Goal: Information Seeking & Learning: Find specific page/section

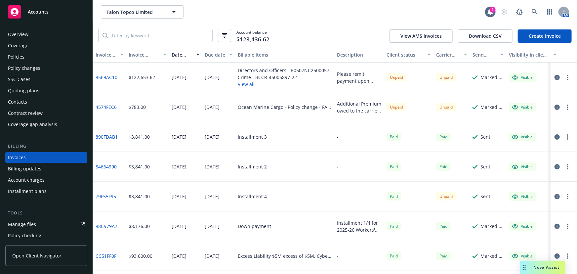
scroll to position [10, 0]
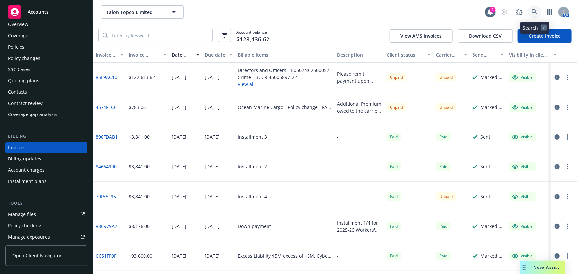
click at [533, 14] on icon at bounding box center [535, 12] width 6 height 6
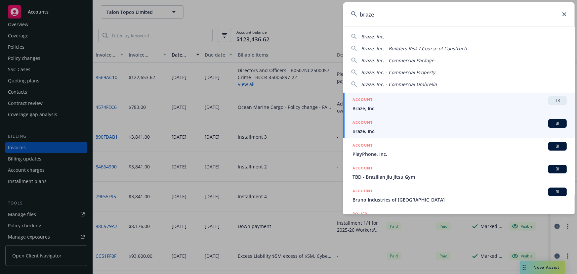
type input "braze"
click at [425, 128] on span "Braze, Inc." at bounding box center [460, 131] width 214 height 7
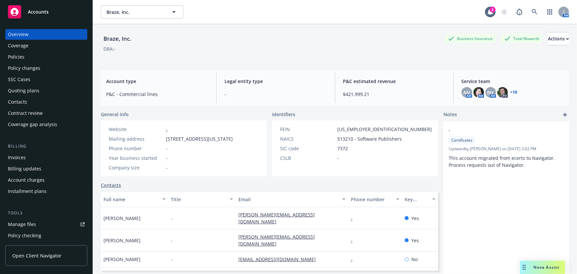
click at [12, 58] on div "Policies" at bounding box center [16, 57] width 17 height 11
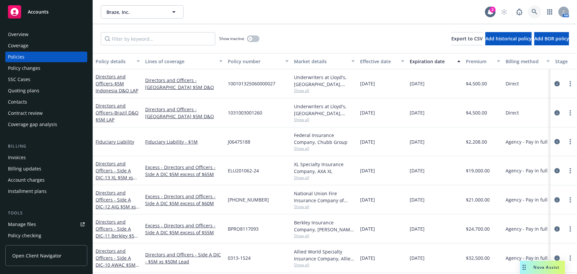
click at [539, 13] on link at bounding box center [534, 11] width 13 height 13
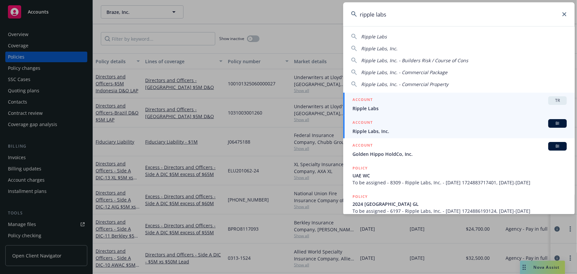
type input "ripple labs"
click at [407, 128] on span "Ripple Labs, Inc." at bounding box center [460, 131] width 214 height 7
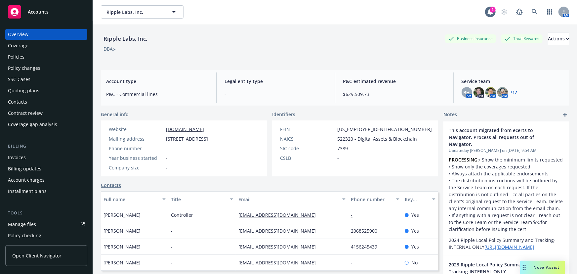
click at [33, 58] on div "Policies" at bounding box center [46, 57] width 77 height 11
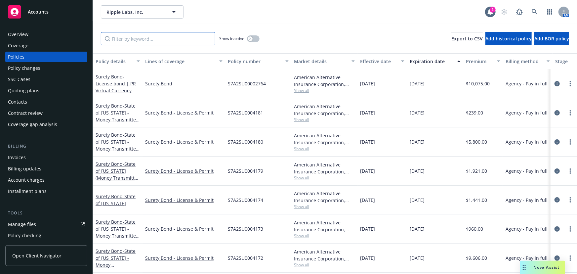
click at [192, 37] on input "Filter by keyword..." at bounding box center [158, 38] width 114 height 13
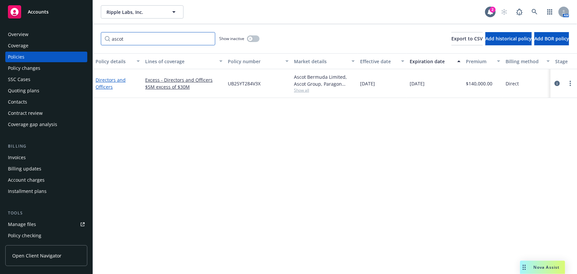
type input "ascot"
click at [117, 79] on link "Directors and Officers" at bounding box center [111, 83] width 30 height 13
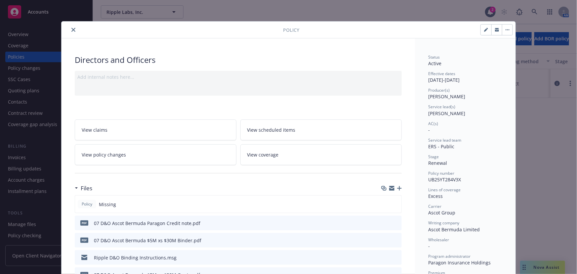
click at [396, 186] on div at bounding box center [391, 188] width 21 height 5
click at [399, 187] on icon "button" at bounding box center [399, 188] width 5 height 5
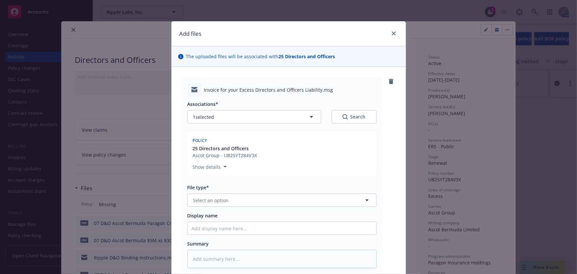
type textarea "x"
click at [211, 201] on span "Select an option" at bounding box center [211, 200] width 36 height 7
drag, startPoint x: 222, startPoint y: 200, endPoint x: 169, endPoint y: 198, distance: 52.6
click at [172, 198] on div "Invoice for your Excess Directors and Officers Liability.msg Associations* 1 se…" at bounding box center [289, 187] width 234 height 241
type input "corre"
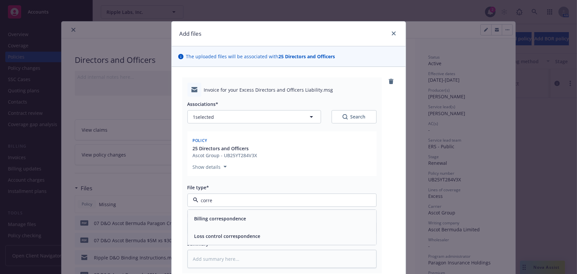
click at [207, 215] on div "Billing correspondence" at bounding box center [220, 219] width 56 height 10
click at [206, 232] on input "Display name" at bounding box center [282, 228] width 189 height 13
type textarea "x"
type input "P"
type textarea "x"
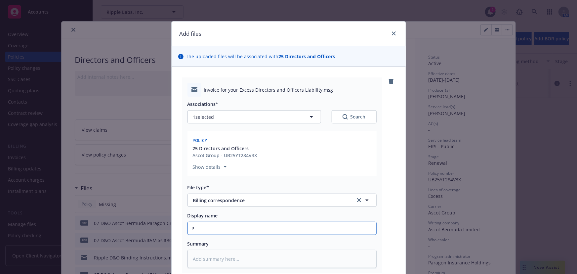
type input "Pa"
type textarea "x"
type input "Par"
type textarea "x"
type input "Para"
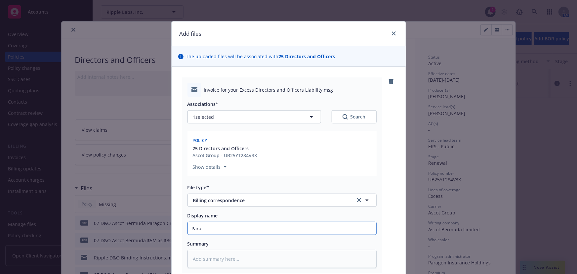
type textarea "x"
type input "[PERSON_NAME]"
type textarea "x"
type input "Parago"
type textarea "x"
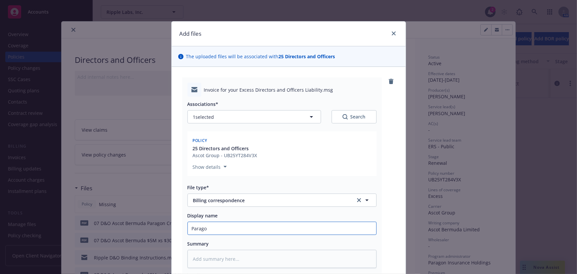
type input "Paragon"
type textarea "x"
type input "Paragon"
type textarea "x"
type input "Paragon I"
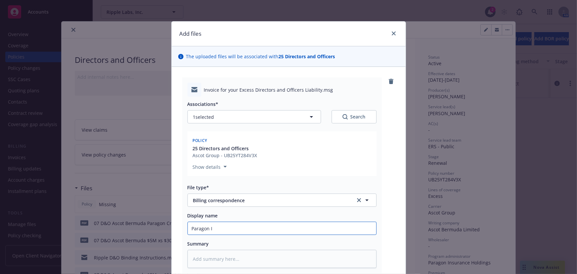
type textarea "x"
type input "Paragon Inv"
type textarea "x"
type input "Paragon Invo"
type textarea "x"
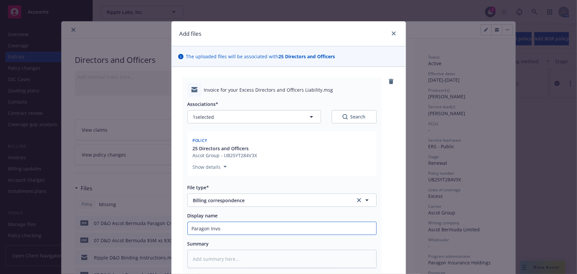
type input "Paragon Invoi"
type textarea "x"
type input "Paragon Invoic"
type textarea "x"
type input "Paragon Invoice"
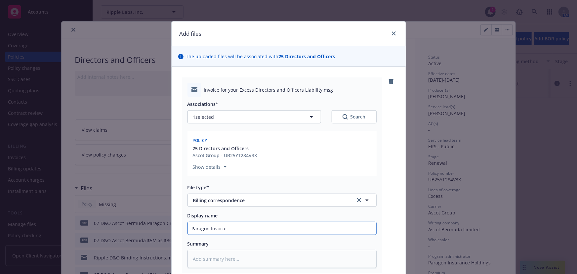
type textarea "x"
type input "Paragon Invoice"
type textarea "x"
type input "Paragon Invoice D"
type textarea "x"
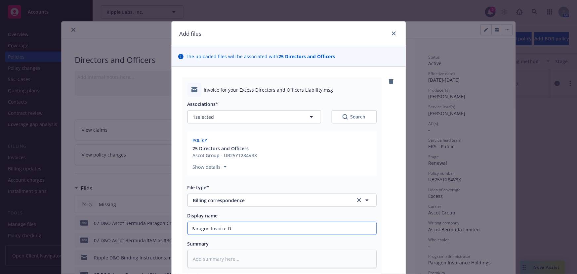
type input "Paragon Invoice De"
type textarea "x"
type input "Paragon Invoice Del"
type textarea "x"
type input "Paragon Invoice Deli"
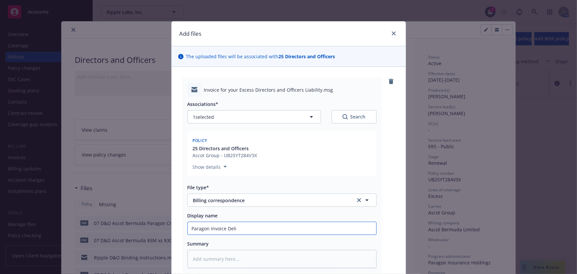
type textarea "x"
type input "Paragon Invoice Deliv"
type textarea "x"
type input "Paragon Invoice Delive"
type textarea "x"
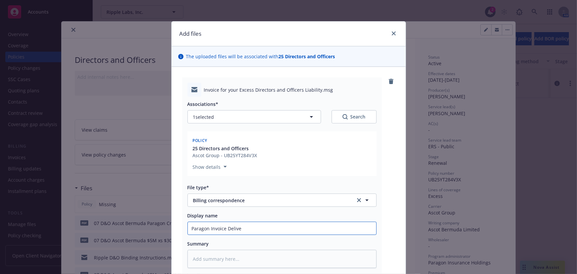
type input "Paragon Invoice Deliver"
type textarea "x"
type input "Paragon Invoice Delivery"
type textarea "x"
type input "Paragon Invoice Delivery"
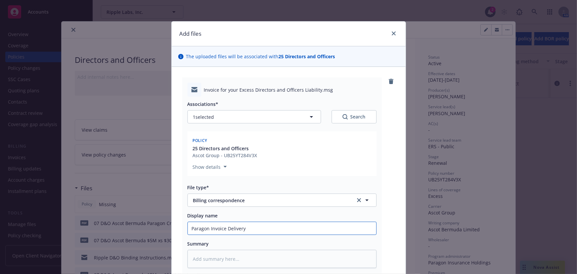
type textarea "x"
type input "Paragon Invoice Delivery t"
type textarea "x"
type input "Paragon Invoice Delivery tO"
type textarea "x"
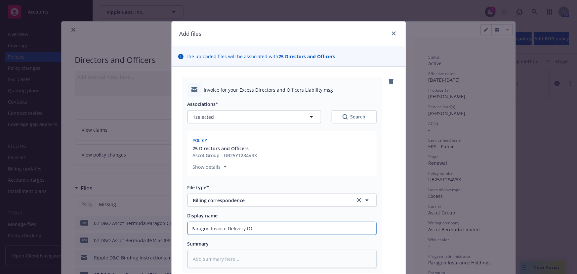
type input "Paragon Invoice Delivery t"
type textarea "x"
type input "Paragon Invoice Delivery to"
type textarea "x"
type input "Paragon Invoice Delivery to"
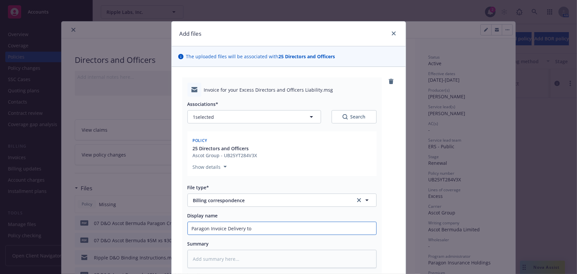
type textarea "x"
type input "Paragon Invoice Delivery to R"
type textarea "x"
type input "Paragon Invoice Delivery to Ri"
type textarea "x"
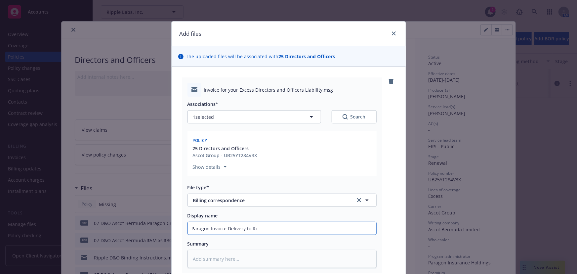
type input "Paragon Invoice Delivery to Rip"
type textarea "x"
type input "Paragon Invoice Delivery to [PERSON_NAME]"
type textarea "x"
type input "Paragon Invoice Delivery to Rippl"
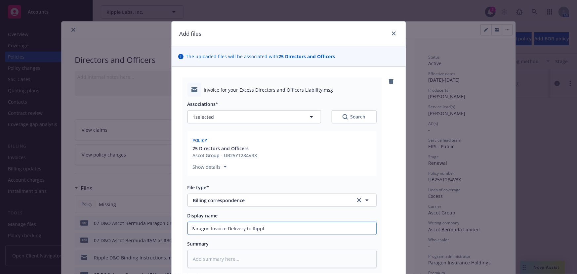
type textarea "x"
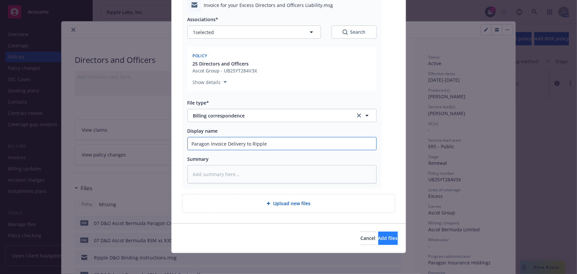
type input "Paragon Invoice Delivery to Ripple"
click at [378, 238] on button "Add files" at bounding box center [388, 238] width 20 height 13
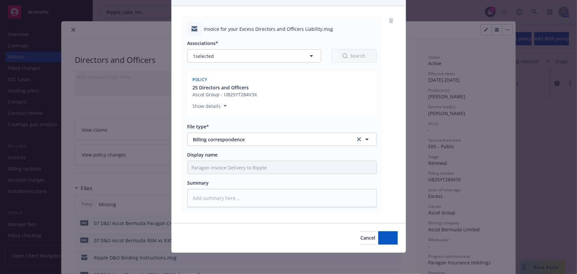
scroll to position [61, 0]
type textarea "x"
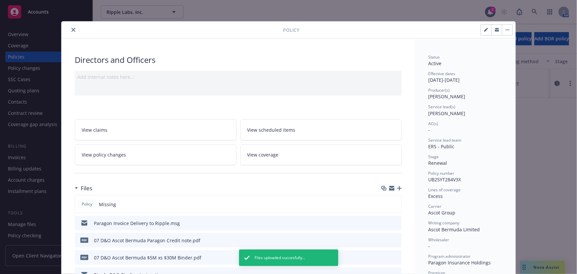
click at [72, 32] on button "close" at bounding box center [73, 30] width 8 height 8
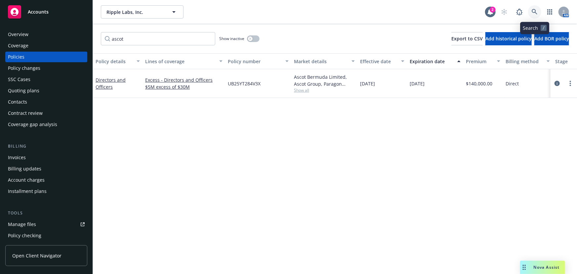
click at [536, 15] on icon at bounding box center [535, 12] width 6 height 6
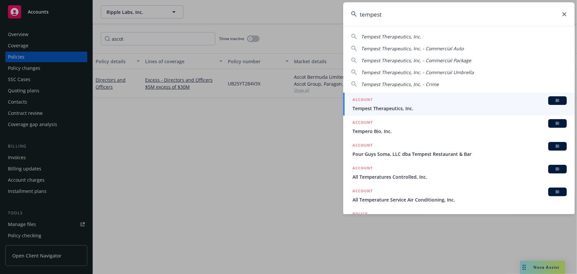
type input "tempest"
click at [423, 106] on span "Tempest Therapeutics, Inc." at bounding box center [460, 108] width 214 height 7
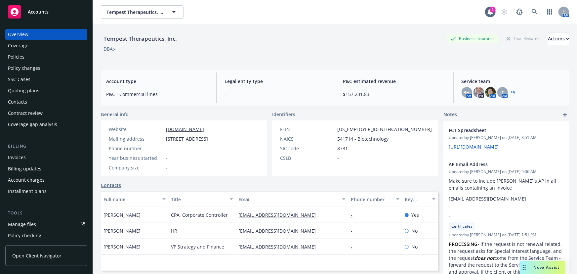
click at [22, 60] on div "Policies" at bounding box center [16, 57] width 17 height 11
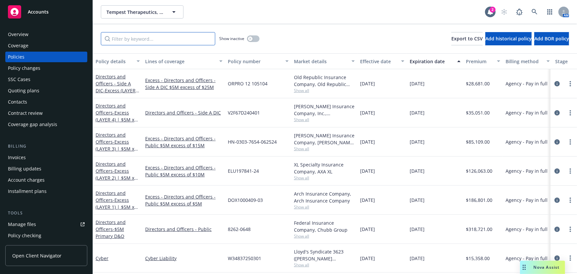
click at [185, 40] on input "Filter by keyword..." at bounding box center [158, 38] width 114 height 13
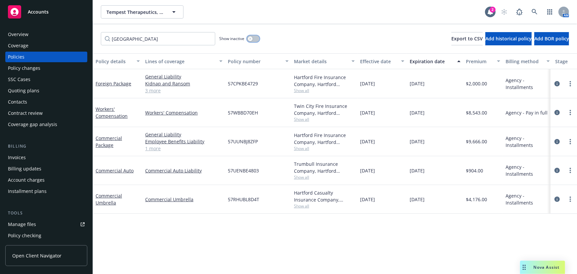
drag, startPoint x: 255, startPoint y: 36, endPoint x: 160, endPoint y: 43, distance: 95.5
click at [254, 37] on button "button" at bounding box center [253, 38] width 13 height 7
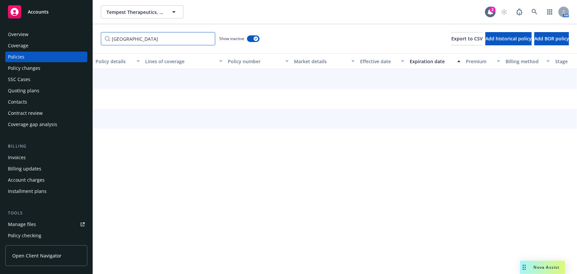
drag, startPoint x: 162, startPoint y: 39, endPoint x: 63, endPoint y: 40, distance: 99.6
click at [63, 40] on div "Accounts Overview Coverage Policies Policy changes SSC Cases Quoting plans Cont…" at bounding box center [288, 137] width 577 height 274
paste input "57 UUN BE4715"
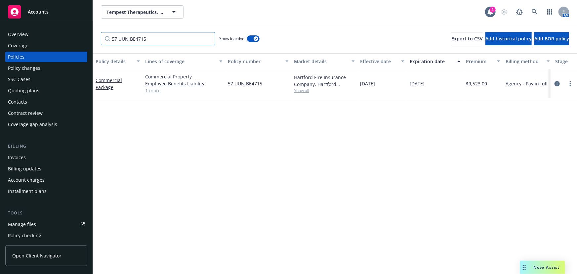
click at [119, 39] on input "57 UUN BE4715" at bounding box center [158, 38] width 114 height 13
type input "57 UUN BE4715"
click at [148, 91] on link "1 more" at bounding box center [183, 90] width 77 height 7
click at [27, 158] on div "Invoices" at bounding box center [46, 157] width 77 height 11
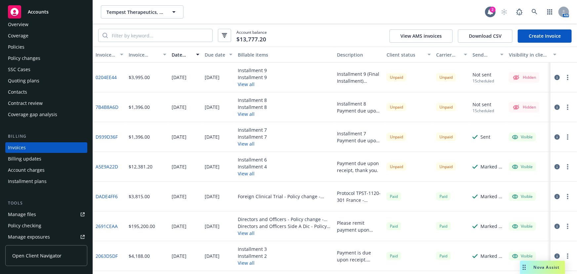
click at [45, 155] on div "Billing updates" at bounding box center [46, 158] width 77 height 11
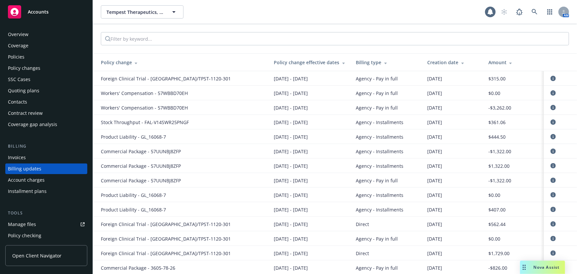
scroll to position [21, 0]
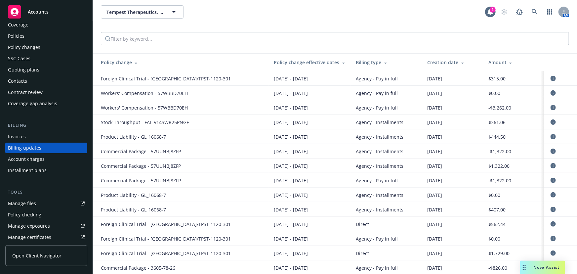
click at [30, 136] on div "Invoices" at bounding box center [46, 136] width 77 height 11
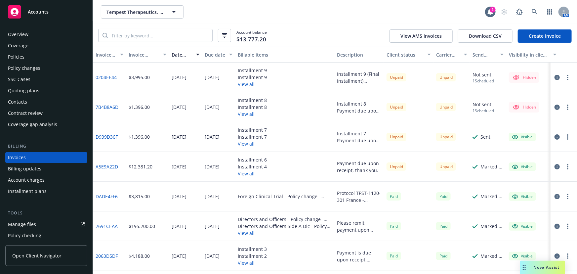
click at [59, 59] on div "Policies" at bounding box center [46, 57] width 77 height 11
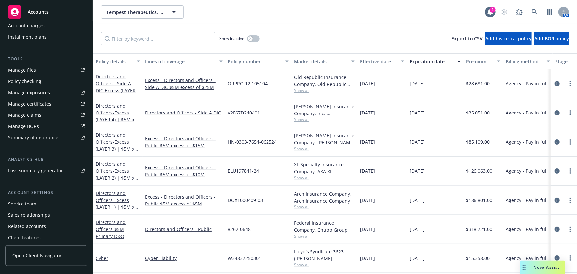
scroll to position [168, 0]
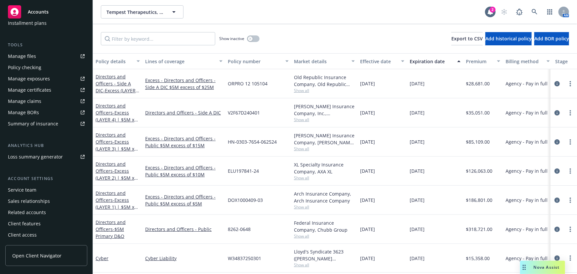
click at [41, 190] on div "Service team" at bounding box center [46, 190] width 77 height 11
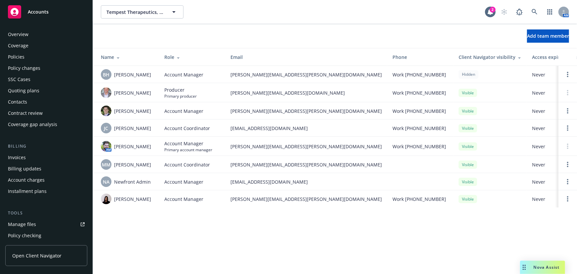
click at [40, 53] on div "Policies" at bounding box center [46, 57] width 77 height 11
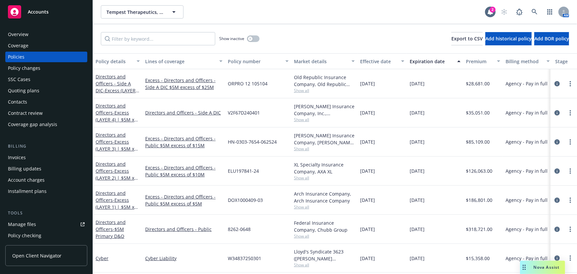
click at [457, 178] on div "[DATE]" at bounding box center [435, 170] width 56 height 29
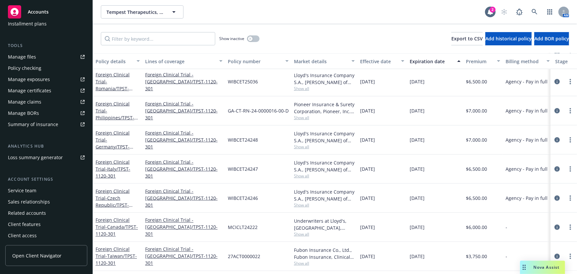
scroll to position [168, 0]
click at [34, 189] on div "Service team" at bounding box center [22, 190] width 28 height 11
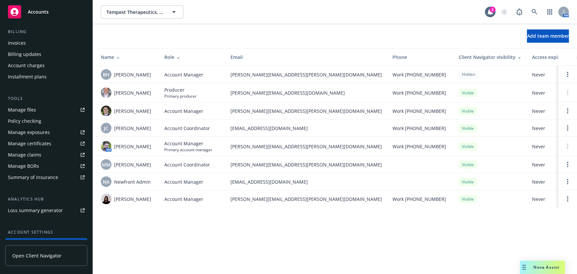
scroll to position [18, 0]
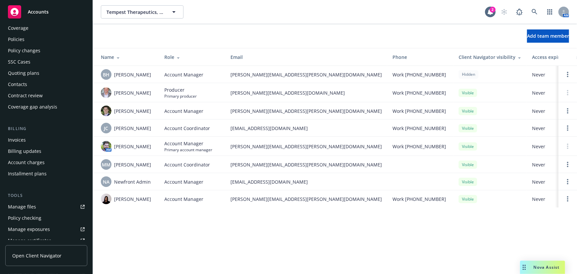
click at [30, 139] on div "Invoices" at bounding box center [46, 140] width 77 height 11
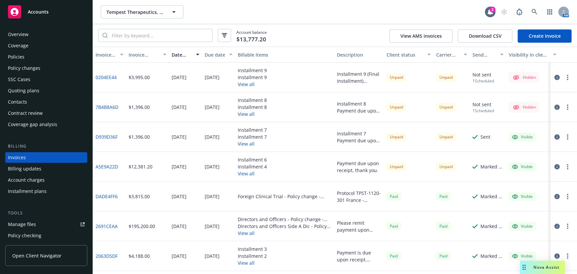
scroll to position [10, 0]
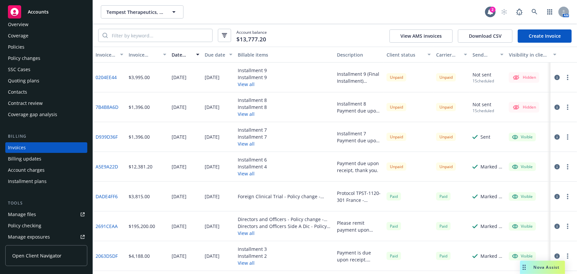
click at [418, 10] on div "Tempest Therapeutics, Inc. Tempest Therapeutics, Inc." at bounding box center [293, 11] width 384 height 13
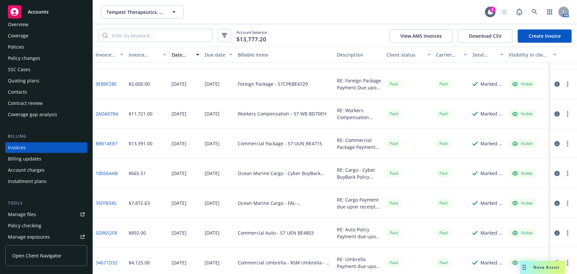
scroll to position [685, 0]
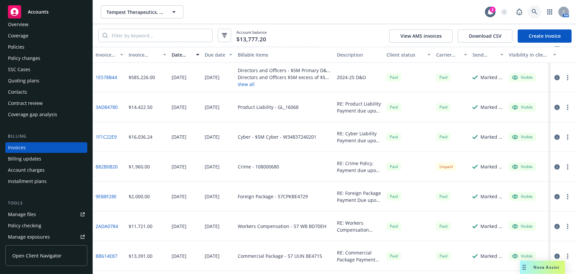
click at [530, 12] on link at bounding box center [534, 11] width 13 height 13
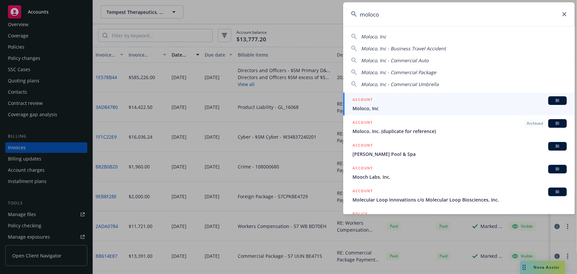
type input "moloco"
click at [421, 104] on div "ACCOUNT BI" at bounding box center [460, 100] width 214 height 9
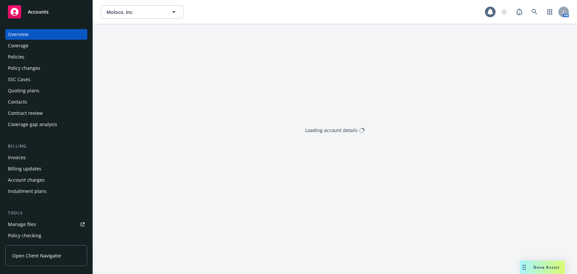
click at [33, 61] on div "Policies" at bounding box center [46, 57] width 77 height 11
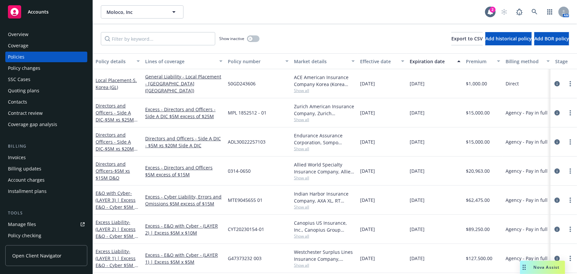
click at [158, 45] on div "Show inactive Export to CSV Add historical policy Add BOR policy" at bounding box center [335, 38] width 484 height 29
click at [163, 41] on input "Filter by keyword..." at bounding box center [158, 38] width 114 height 13
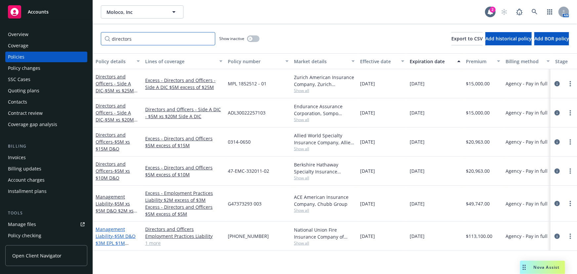
type input "directors"
click at [122, 235] on span "- $5M D&O $3M EPL $1M Fiduciary" at bounding box center [116, 243] width 40 height 20
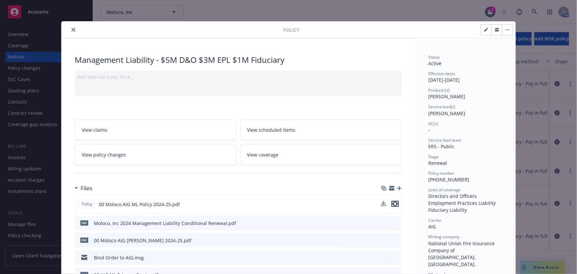
click at [394, 203] on icon "preview file" at bounding box center [395, 203] width 6 height 5
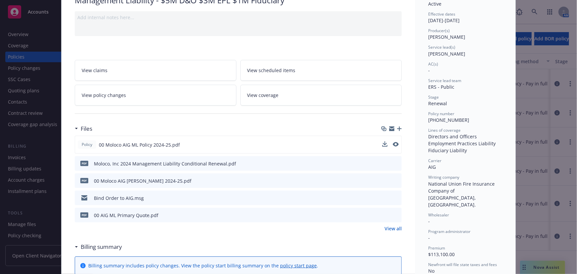
scroll to position [60, 0]
click at [394, 179] on icon "preview file" at bounding box center [396, 180] width 6 height 5
